Goal: Information Seeking & Learning: Learn about a topic

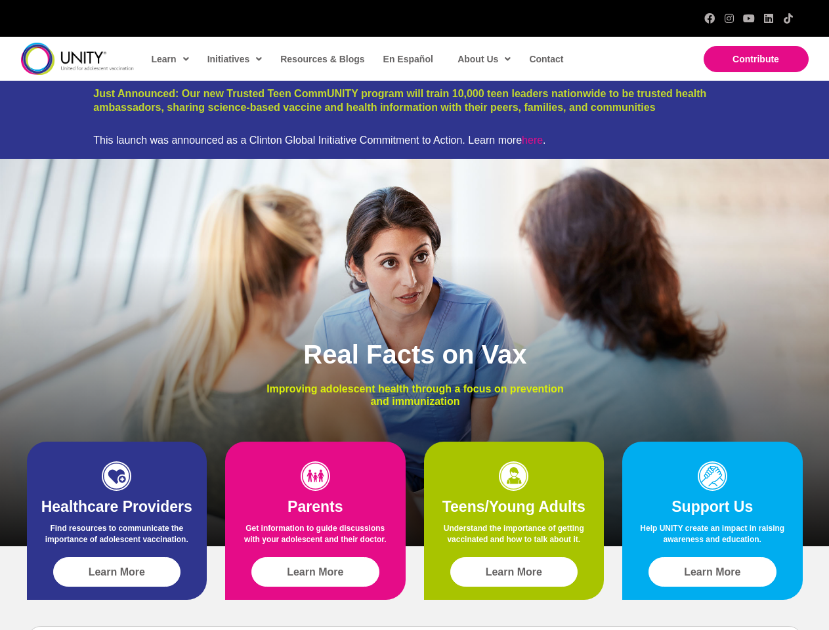
click at [414, 315] on div "Real Facts on Vax Improving adolescent health through a focus on prevention and…" at bounding box center [414, 352] width 829 height 387
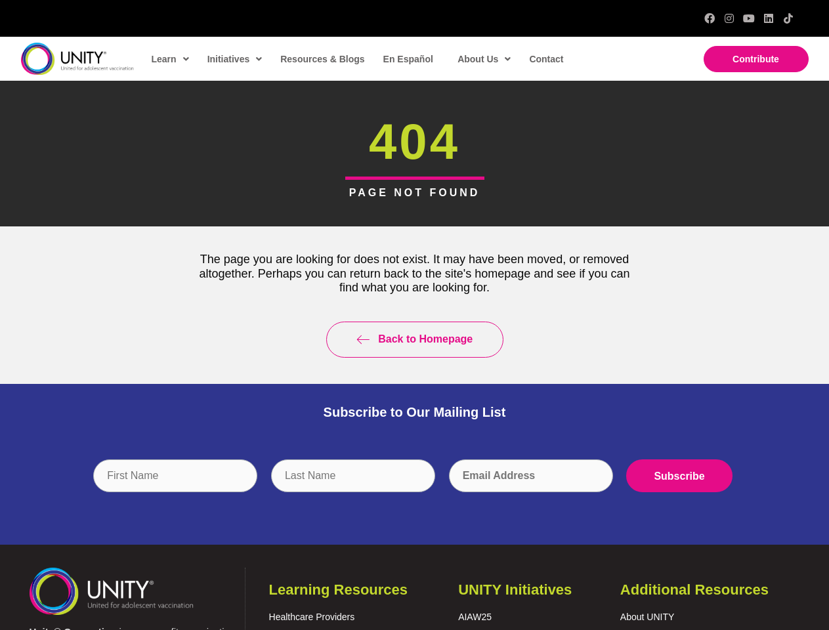
click at [414, 315] on div "Back to Homepage" at bounding box center [415, 340] width 466 height 62
click at [415, 486] on input "text" at bounding box center [353, 476] width 164 height 33
click at [414, 315] on div "Back to Homepage" at bounding box center [415, 340] width 466 height 62
click at [415, 486] on input "text" at bounding box center [353, 476] width 164 height 33
